Goal: Task Accomplishment & Management: Manage account settings

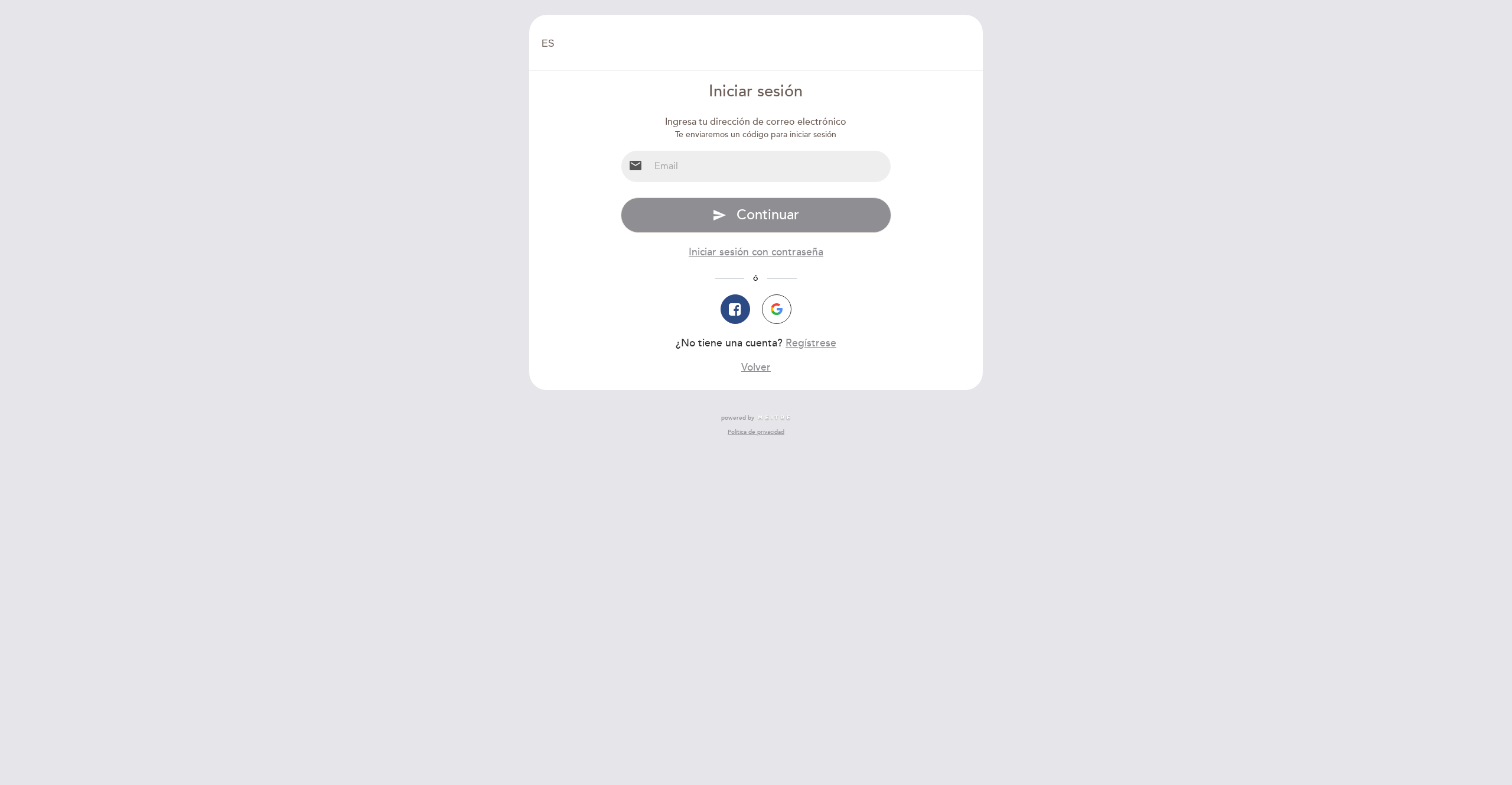
select select "es"
click at [765, 157] on input "email" at bounding box center [770, 167] width 241 height 31
type input "[EMAIL_ADDRESS][DOMAIN_NAME]"
click at [749, 218] on span "Continuar" at bounding box center [768, 214] width 63 height 17
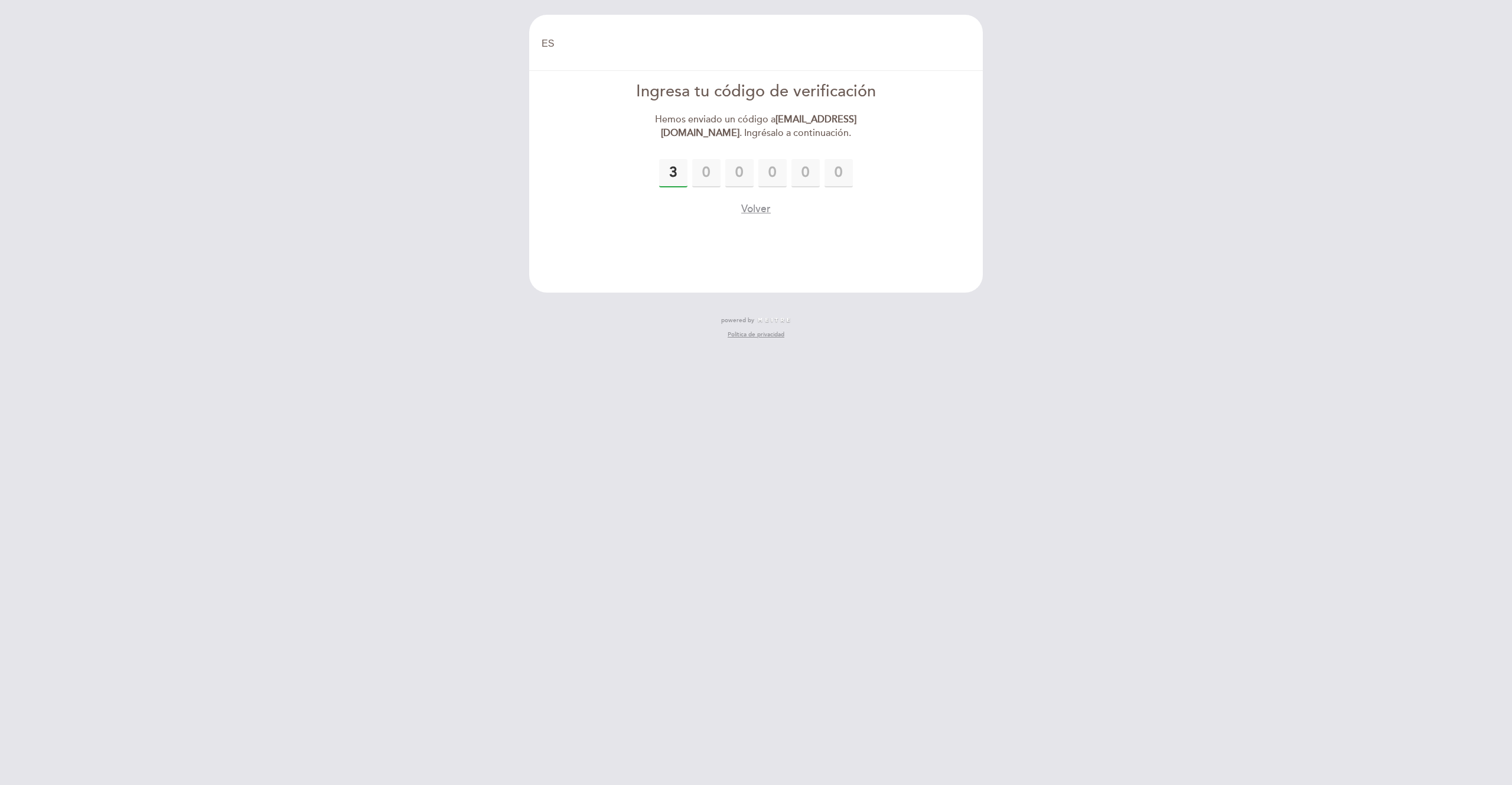
type input "3"
type input "1"
type input "4"
type input "5"
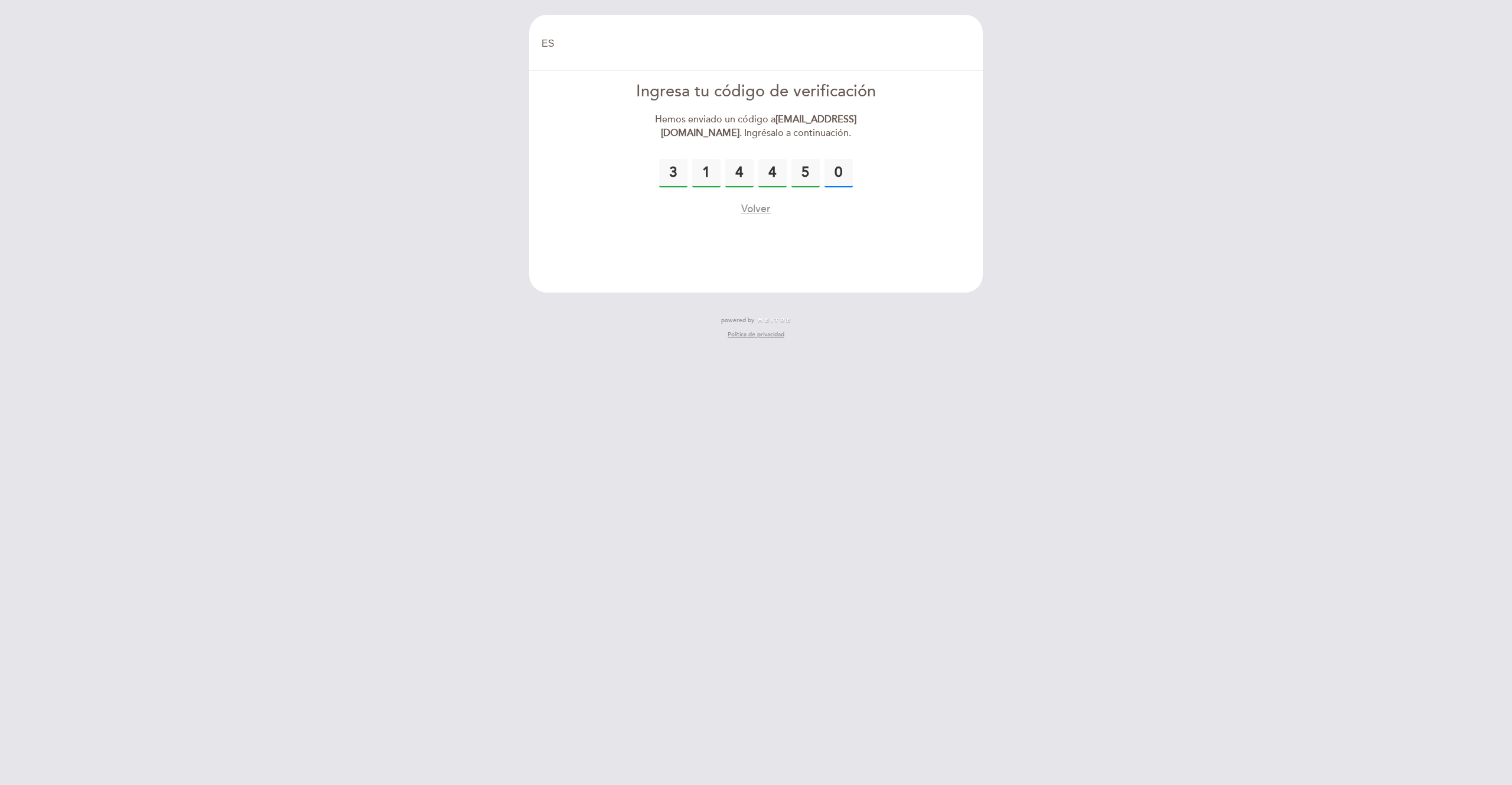
type input "0"
